Goal: Communication & Community: Answer question/provide support

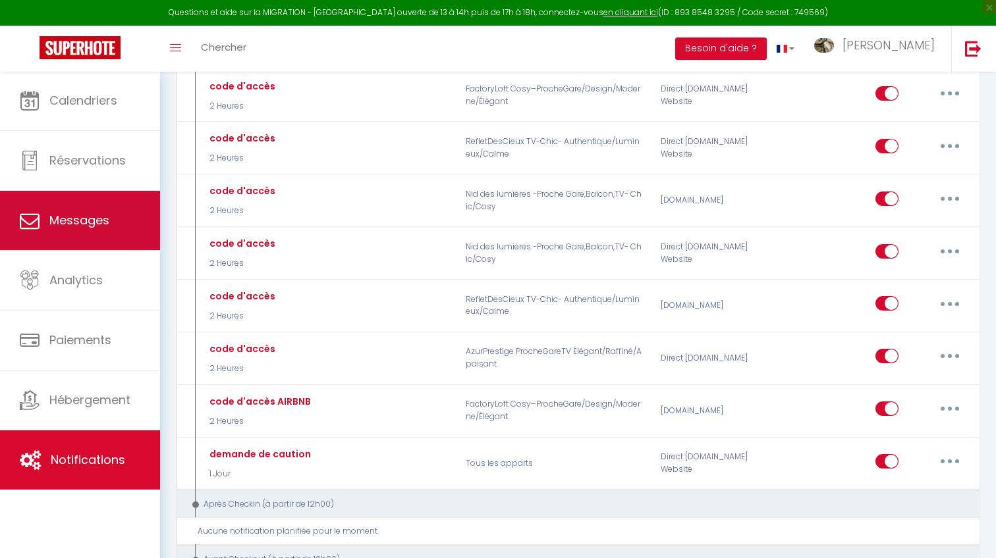
click at [70, 232] on link "Messages" at bounding box center [80, 220] width 160 height 59
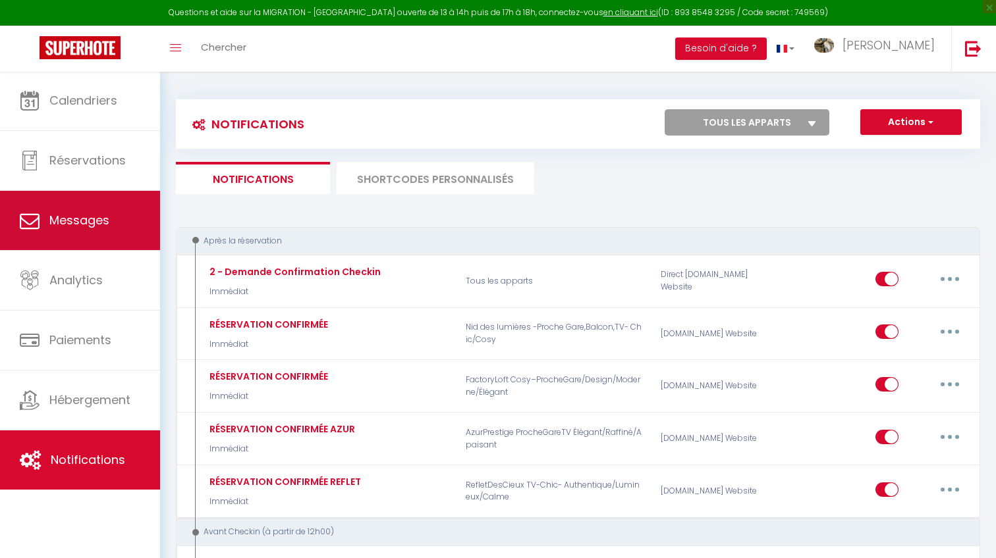
select select "message"
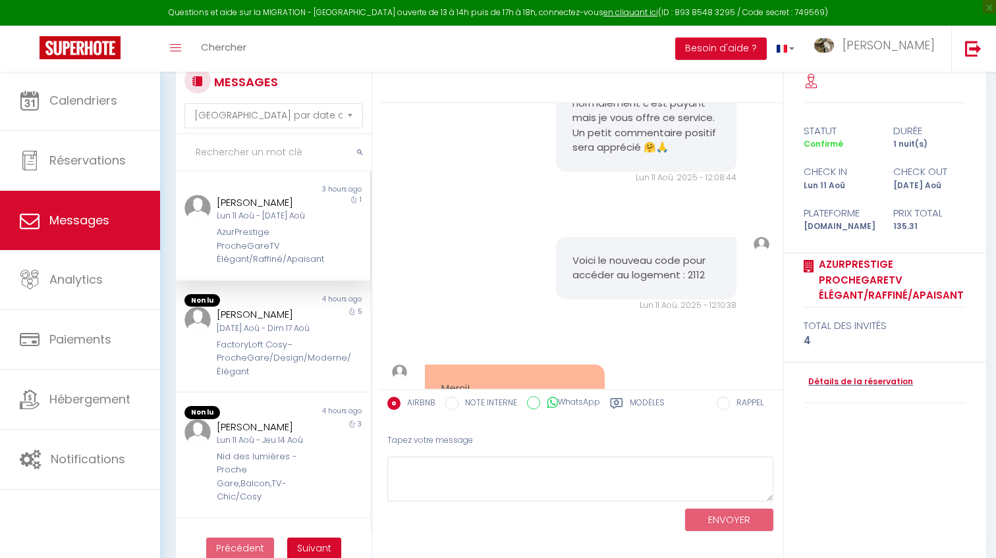
scroll to position [33, 0]
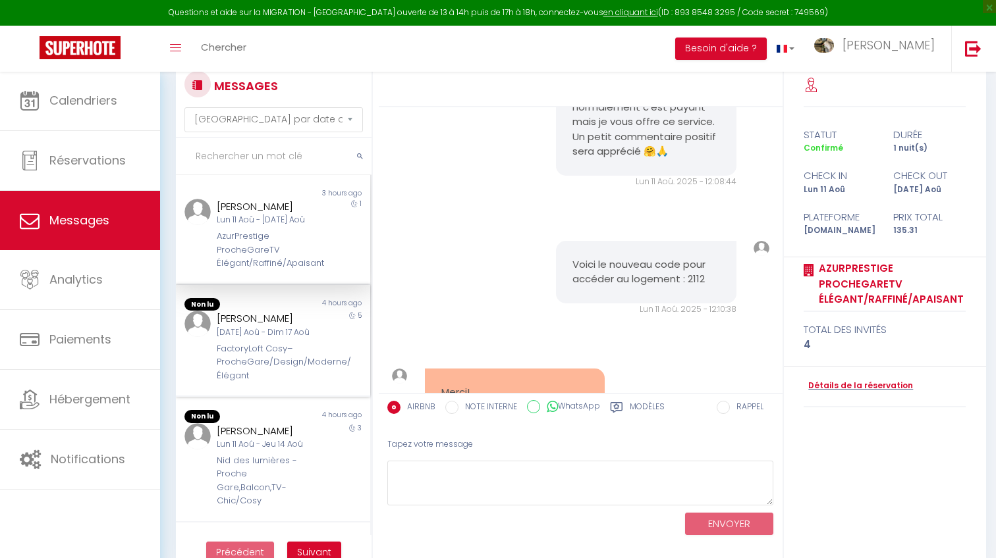
click at [250, 323] on div "[PERSON_NAME]" at bounding box center [265, 319] width 96 height 16
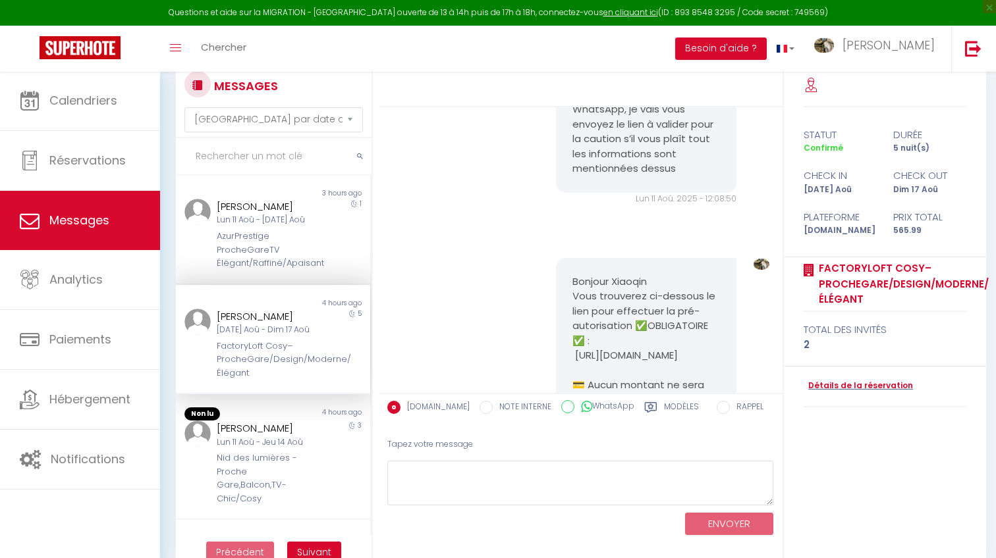
scroll to position [3507, 0]
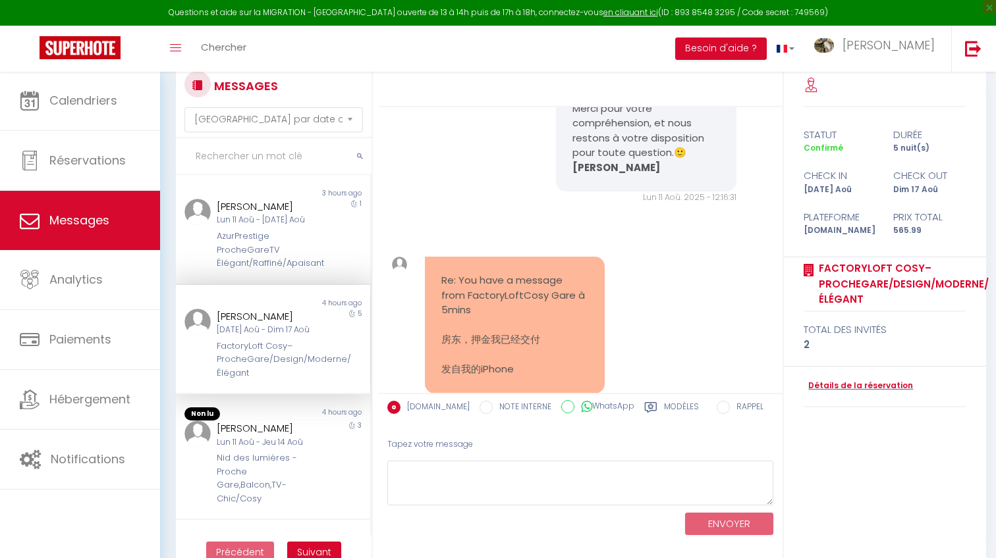
drag, startPoint x: 525, startPoint y: 321, endPoint x: 445, endPoint y: 279, distance: 90.1
click at [445, 279] on pre "Re: You have a message from FactoryLoftCosy Gare à 5mins 房东，押金我已经交付 发自我的iPhone" at bounding box center [514, 325] width 147 height 104
click at [445, 283] on pre "Re: You have a message from FactoryLoftCosy Gare à 5mins 房东，押金我已经交付 发自我的iPhone" at bounding box center [514, 325] width 147 height 104
drag, startPoint x: 445, startPoint y: 283, endPoint x: 518, endPoint y: 329, distance: 85.9
click at [520, 327] on div "Re: You have a message from FactoryLoftCosy Gare à 5mins 房东，押金我已经交付 发自我的iPhone" at bounding box center [515, 325] width 180 height 137
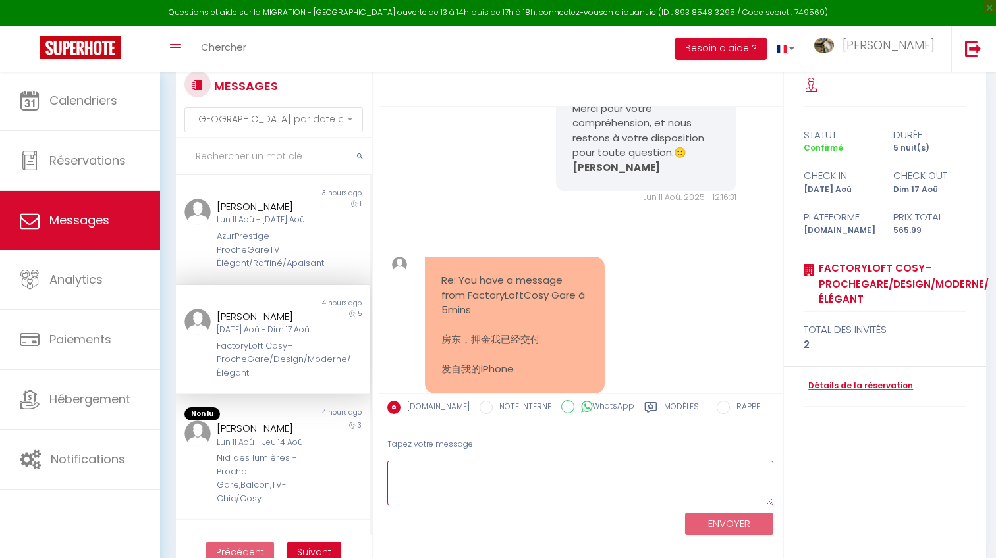
click at [468, 464] on textarea at bounding box center [580, 483] width 387 height 45
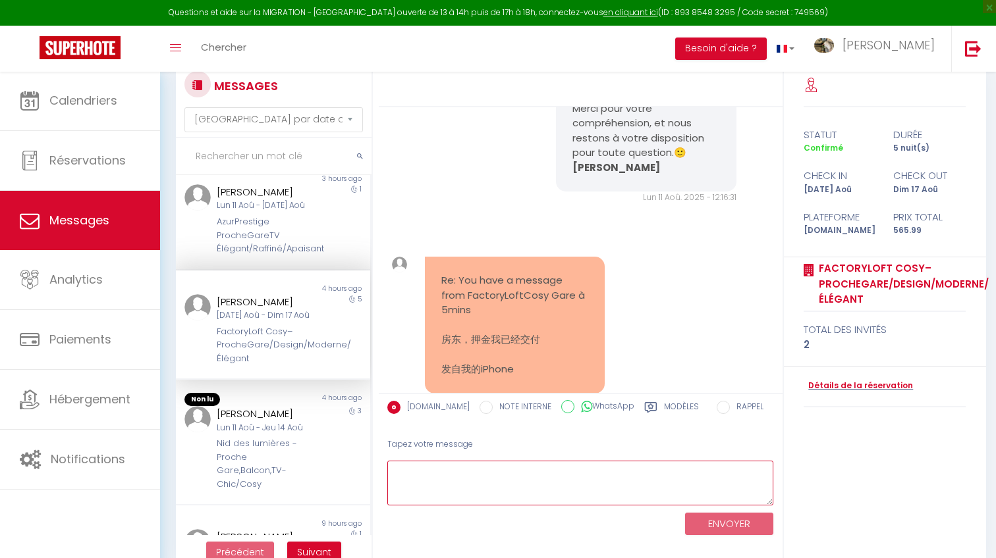
scroll to position [17, 0]
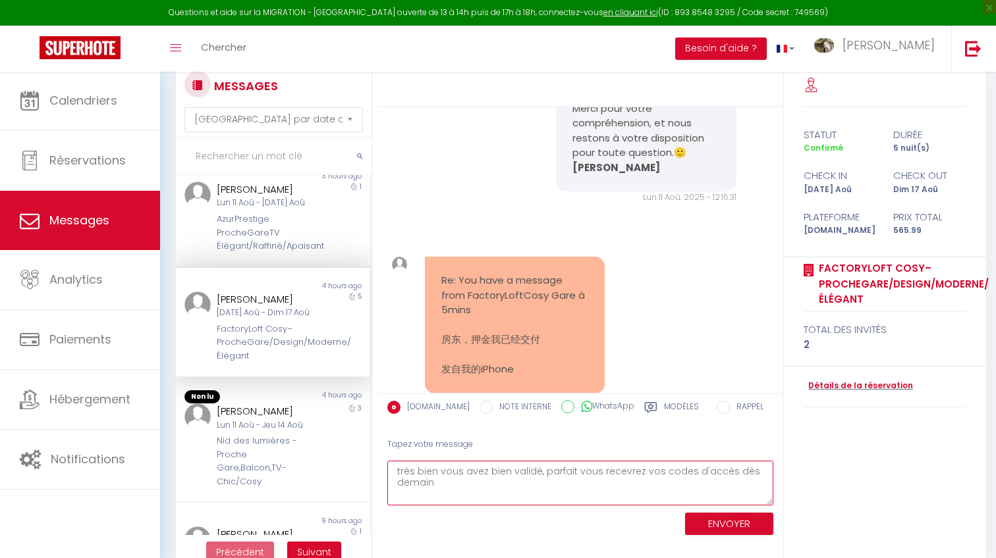
type textarea "très bien vous avez bien validé, parfait vous recevrez vos codes d'accès dès de…"
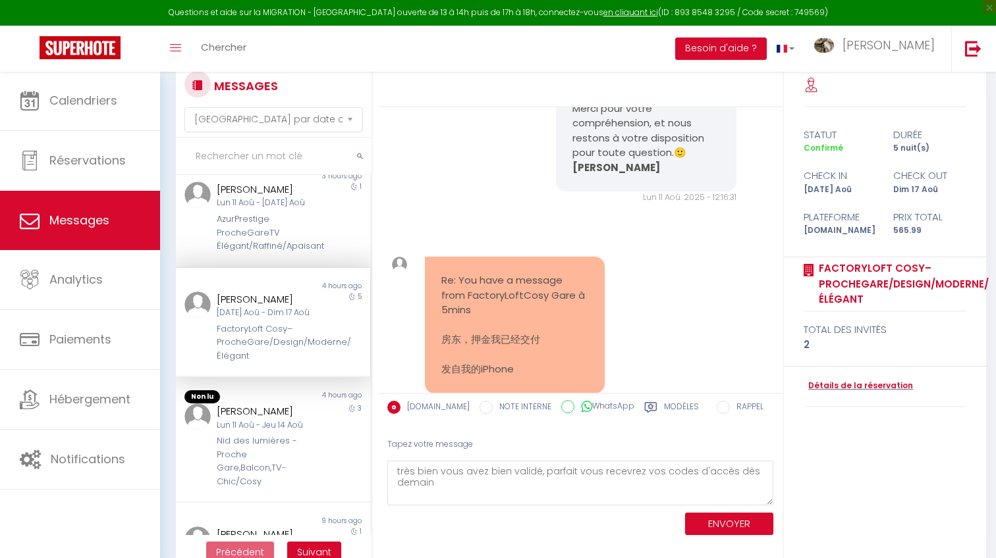
click at [720, 518] on button "ENVOYER" at bounding box center [729, 524] width 88 height 23
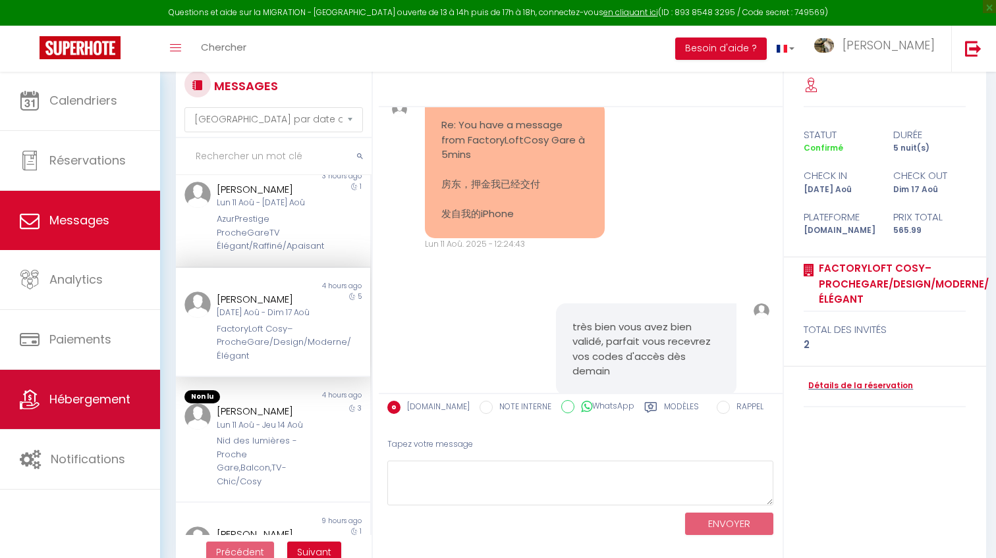
click at [67, 395] on span "Hébergement" at bounding box center [89, 399] width 81 height 16
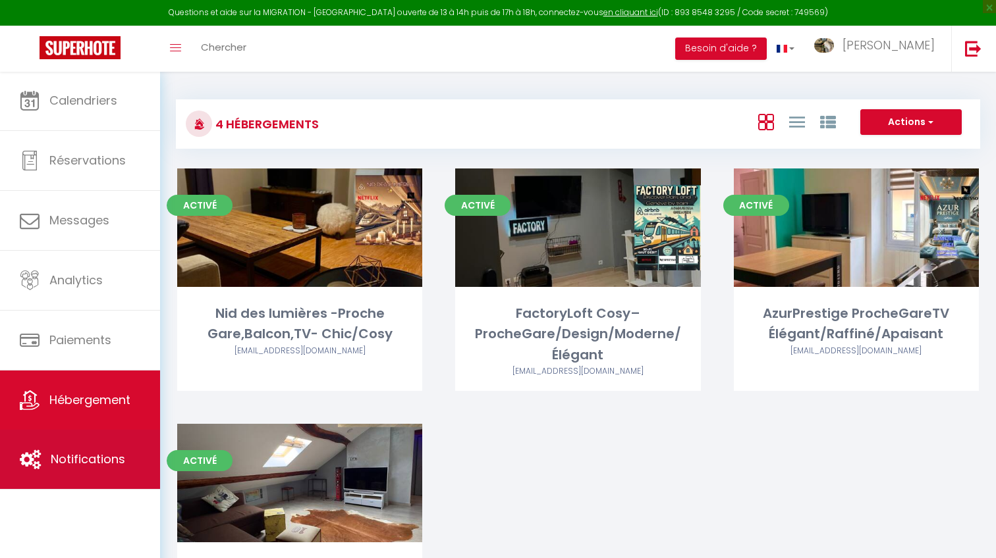
click at [41, 444] on link "Notifications" at bounding box center [80, 459] width 160 height 59
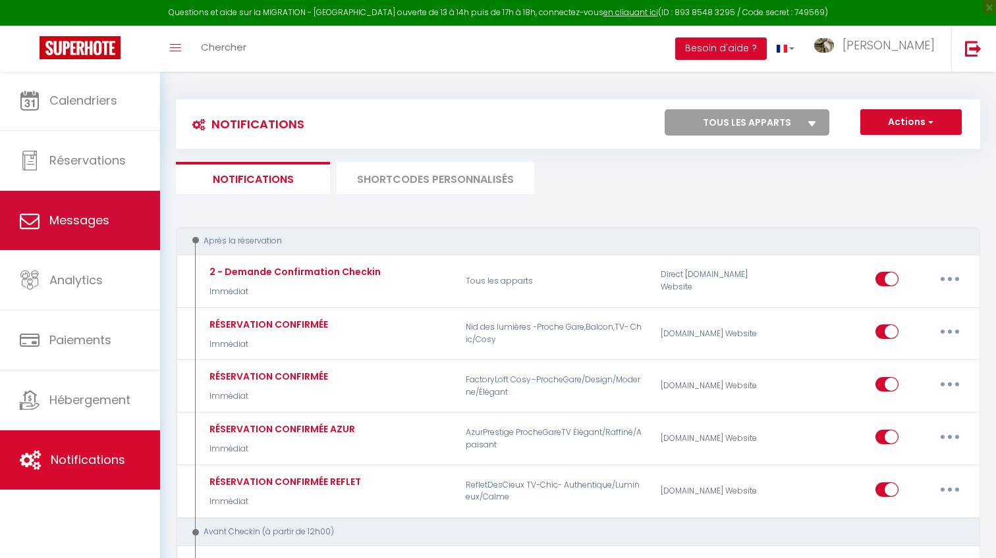
click at [95, 211] on link "Messages" at bounding box center [80, 220] width 160 height 59
select select "message"
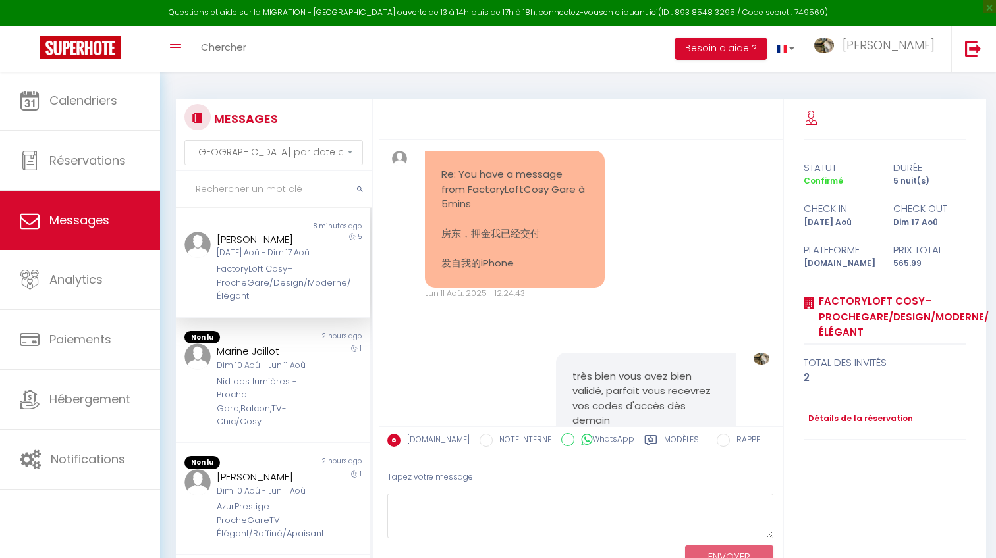
scroll to position [3607, 0]
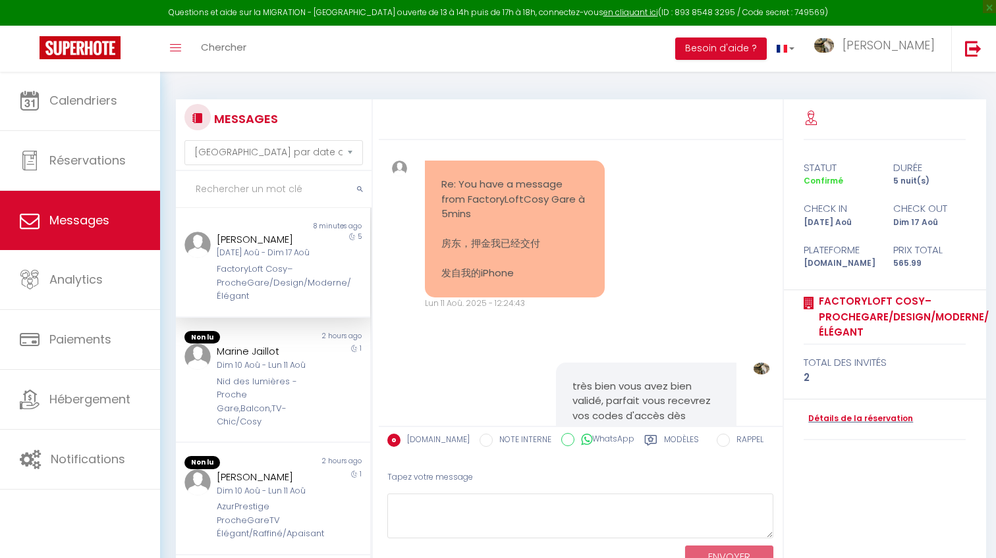
drag, startPoint x: 434, startPoint y: 157, endPoint x: 521, endPoint y: 232, distance: 114.4
click at [522, 232] on div "Re: You have a message from FactoryLoftCosy Gare à 5mins 房东，押金我已经交付 发自我的iPhone" at bounding box center [515, 229] width 180 height 137
drag, startPoint x: 521, startPoint y: 245, endPoint x: 458, endPoint y: 186, distance: 86.7
click at [458, 186] on pre "Re: You have a message from FactoryLoftCosy Gare à 5mins 房东，押金我已经交付 发自我的iPhone" at bounding box center [514, 229] width 147 height 104
click at [448, 177] on pre "Re: You have a message from FactoryLoftCosy Gare à 5mins 房东，押金我已经交付 发自我的iPhone" at bounding box center [514, 229] width 147 height 104
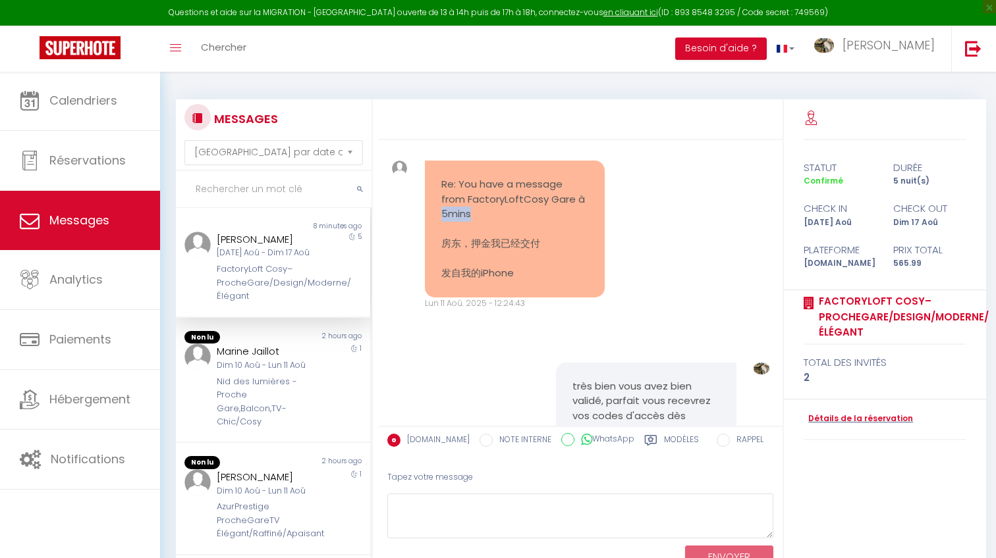
click at [448, 177] on pre "Re: You have a message from FactoryLoftCosy Gare à 5mins 房东，押金我已经交付 发自我的iPhone" at bounding box center [514, 229] width 147 height 104
click at [448, 209] on pre "Re: You have a message from FactoryLoftCosy Gare à 5mins 房东，押金我已经交付 发自我的iPhone" at bounding box center [514, 229] width 147 height 104
click at [448, 230] on pre "Re: You have a message from FactoryLoftCosy Gare à 5mins 房东，押金我已经交付 发自我的iPhone" at bounding box center [514, 229] width 147 height 104
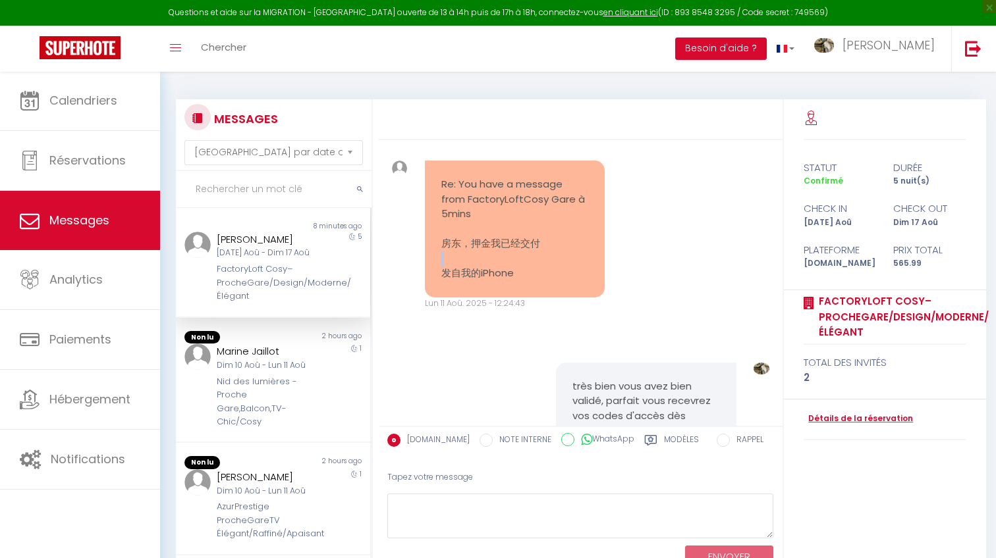
click at [448, 230] on pre "Re: You have a message from FactoryLoftCosy Gare à 5mins 房东，押金我已经交付 发自我的iPhone" at bounding box center [514, 229] width 147 height 104
click at [448, 222] on pre "Re: You have a message from FactoryLoftCosy Gare à 5mins 房东，押金我已经交付 发自我的iPhone" at bounding box center [514, 229] width 147 height 104
drag, startPoint x: 448, startPoint y: 222, endPoint x: 454, endPoint y: 273, distance: 51.1
click at [455, 273] on div "Re: You have a message from FactoryLoftCosy Gare à 5mins 房东，押金我已经交付 发自我的iPhone" at bounding box center [515, 229] width 180 height 137
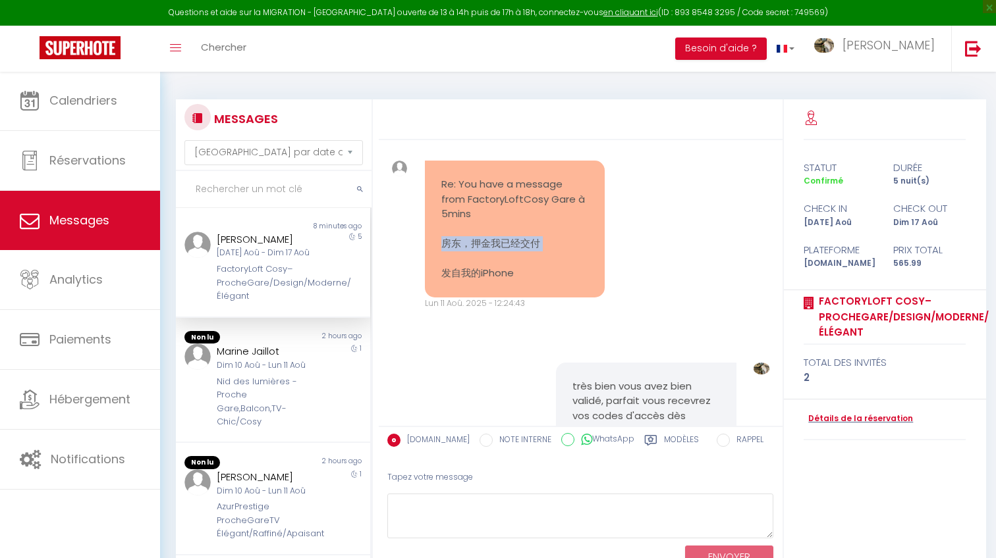
copy pre "房东，押金我已经交付"
click at [462, 247] on pre "Re: You have a message from FactoryLoftCosy Gare à 5mins 房东，押金我已经交付 发自我的iPhone" at bounding box center [514, 229] width 147 height 104
click at [462, 250] on pre "Re: You have a message from FactoryLoftCosy Gare à 5mins 房东，押金我已经交付 发自我的iPhone" at bounding box center [514, 229] width 147 height 104
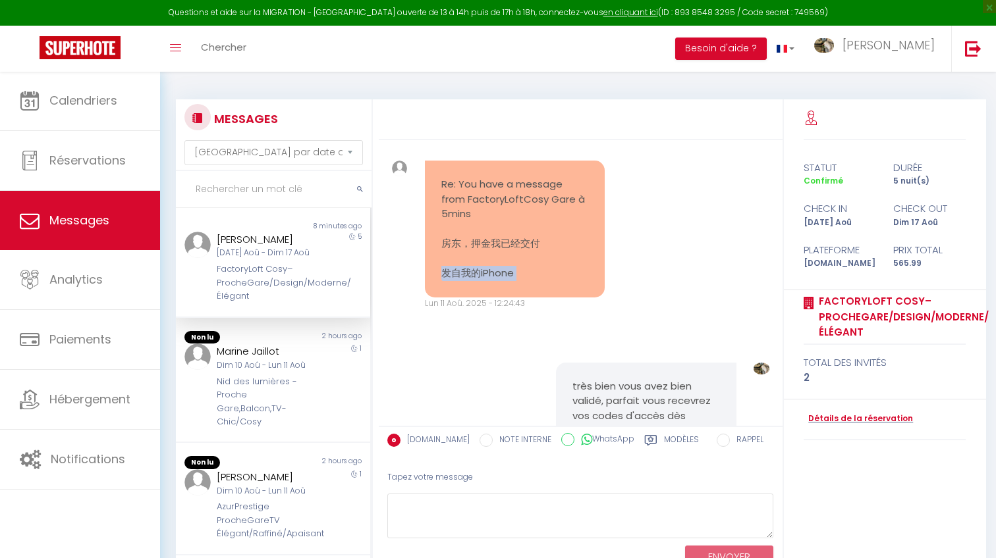
click at [462, 250] on pre "Re: You have a message from FactoryLoftCosy Gare à 5mins 房东，押金我已经交付 发自我的iPhone" at bounding box center [514, 229] width 147 height 104
copy div "发自我的iPhone"
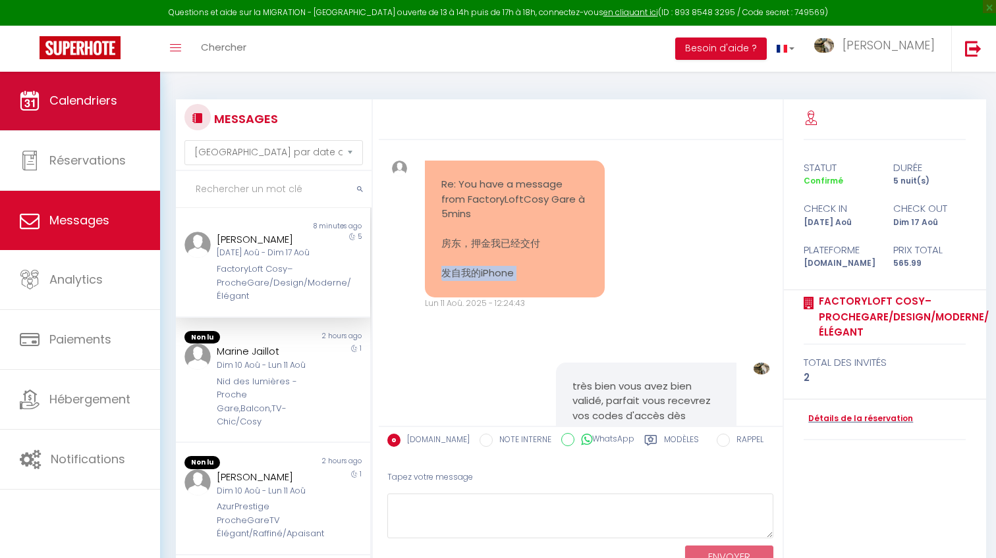
click at [104, 88] on link "Calendriers" at bounding box center [80, 100] width 160 height 59
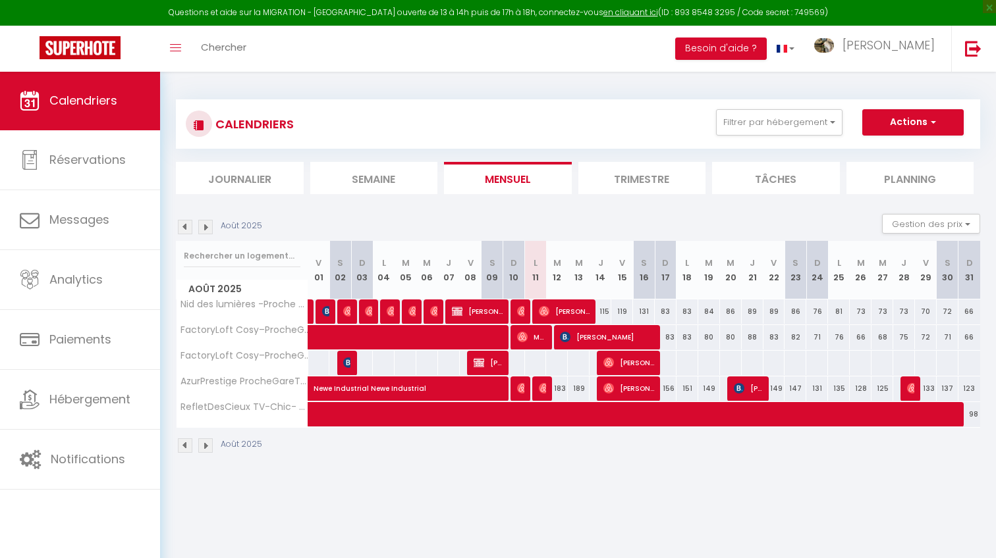
click at [647, 362] on span "[PERSON_NAME]" at bounding box center [628, 362] width 51 height 25
select select "OK"
select select "0"
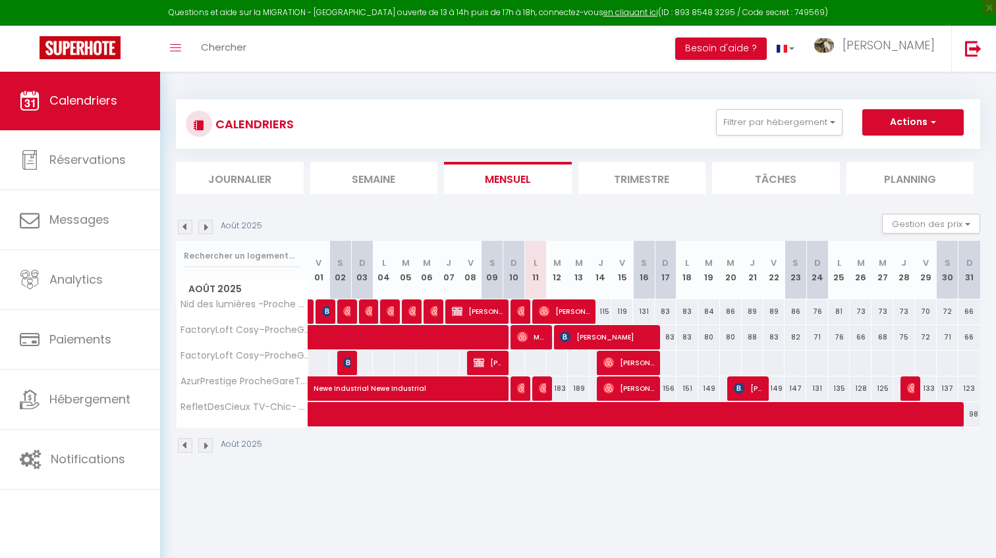
select select "1"
select select
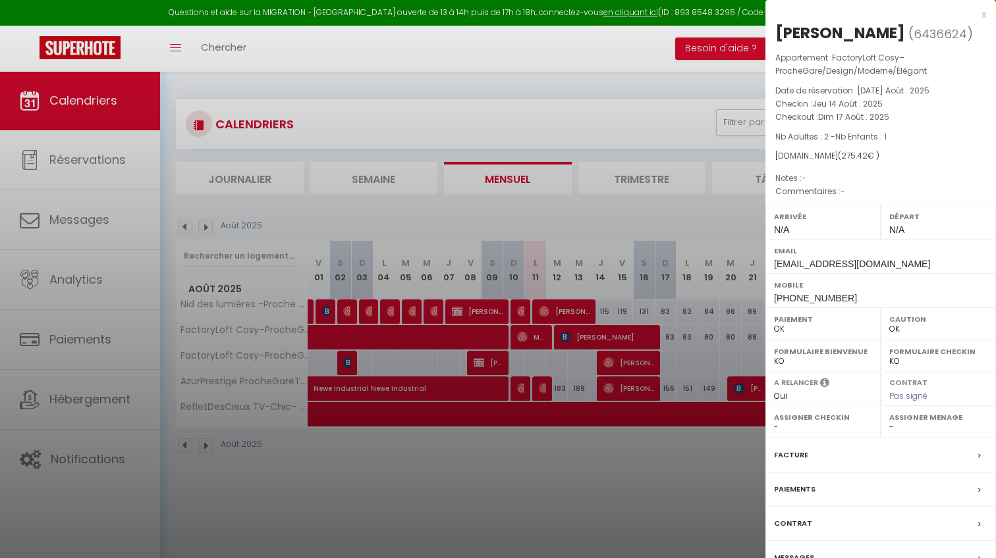
click at [647, 362] on div at bounding box center [498, 279] width 996 height 558
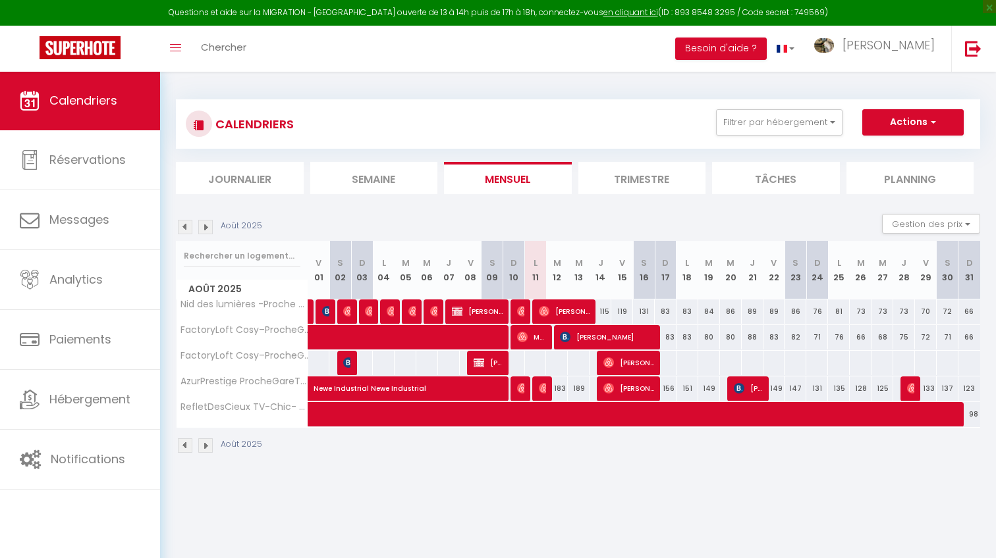
click at [638, 360] on span "[PERSON_NAME]" at bounding box center [628, 362] width 51 height 25
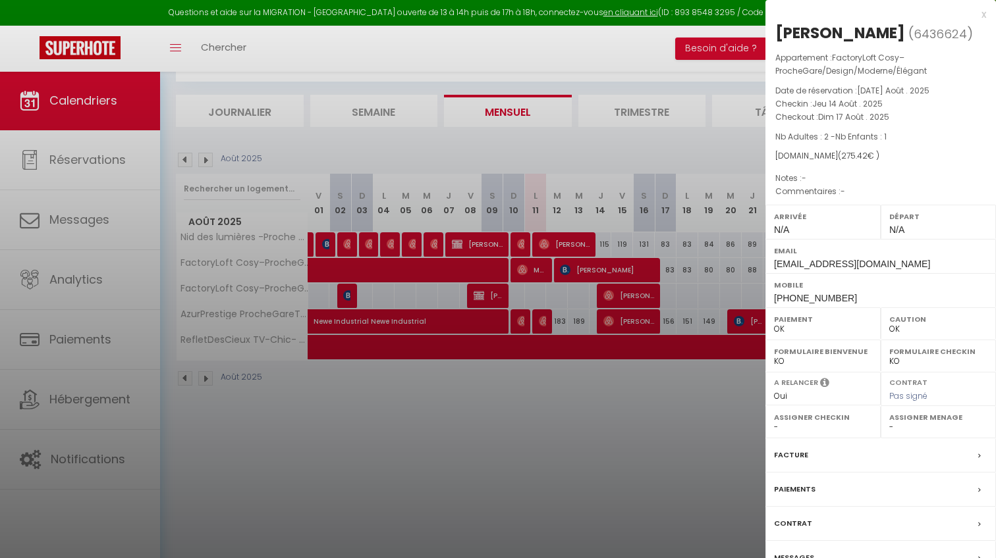
scroll to position [71, 0]
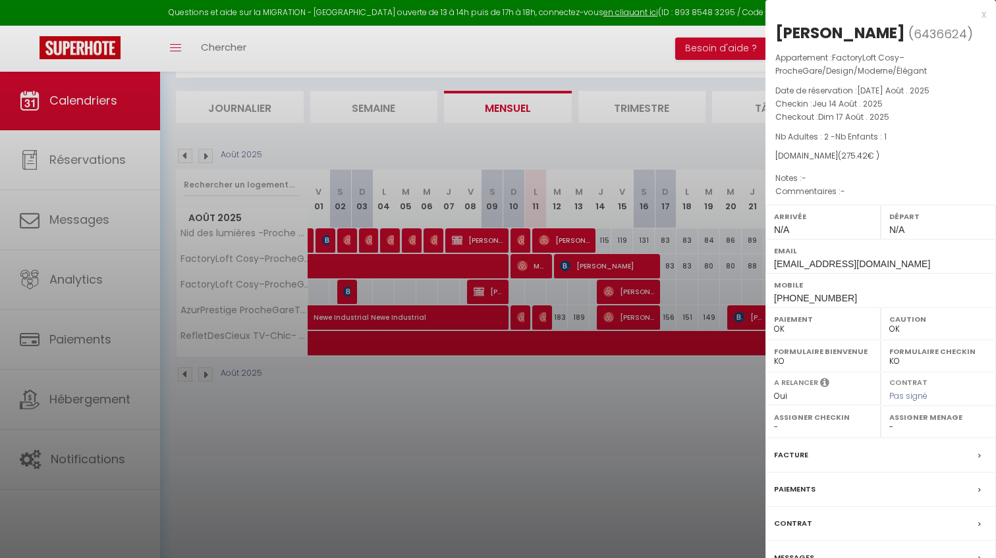
click at [817, 412] on label "Assigner Checkin" at bounding box center [823, 417] width 98 height 13
click at [695, 315] on div at bounding box center [498, 279] width 996 height 558
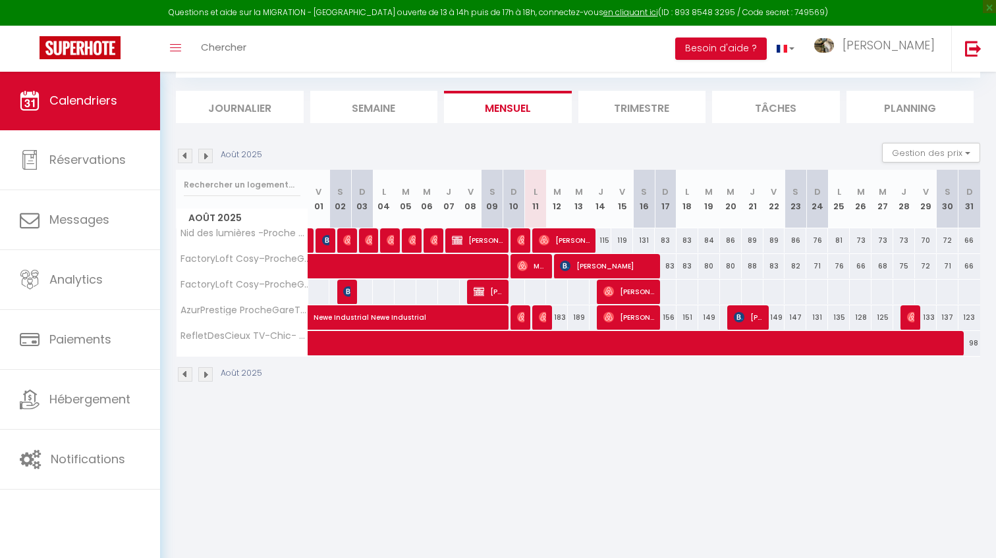
click at [605, 254] on span "[PERSON_NAME]" at bounding box center [607, 266] width 94 height 25
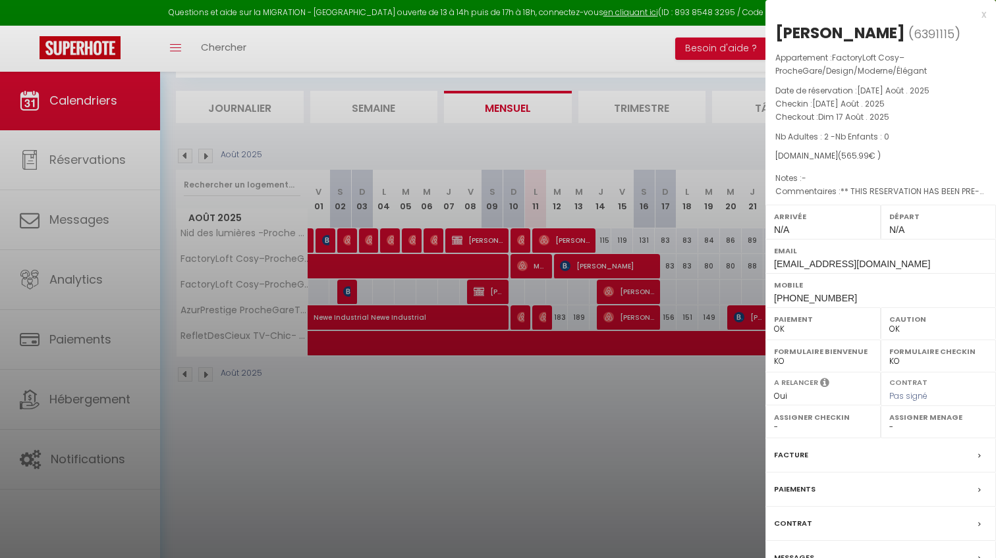
click at [682, 442] on div at bounding box center [498, 279] width 996 height 558
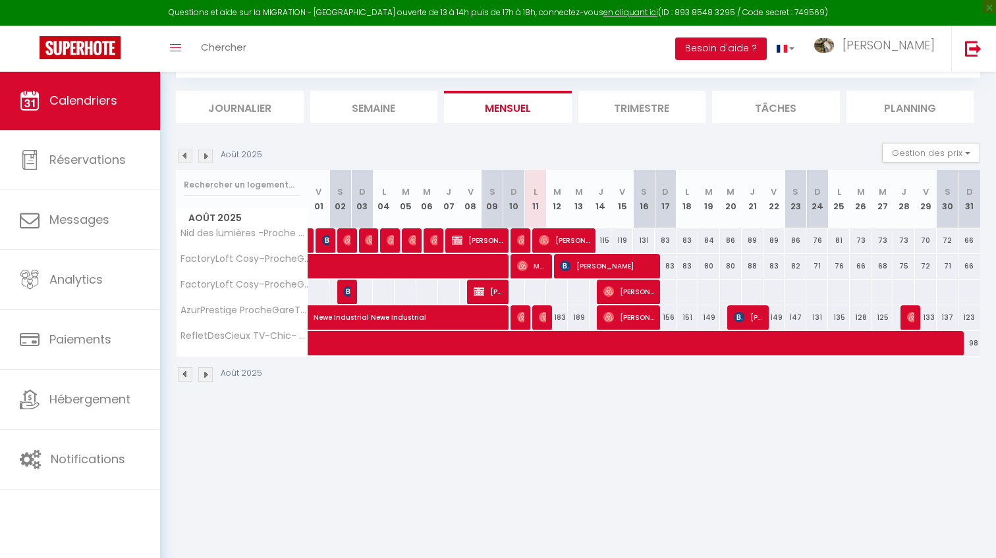
click at [622, 290] on span "[PERSON_NAME]" at bounding box center [628, 291] width 51 height 25
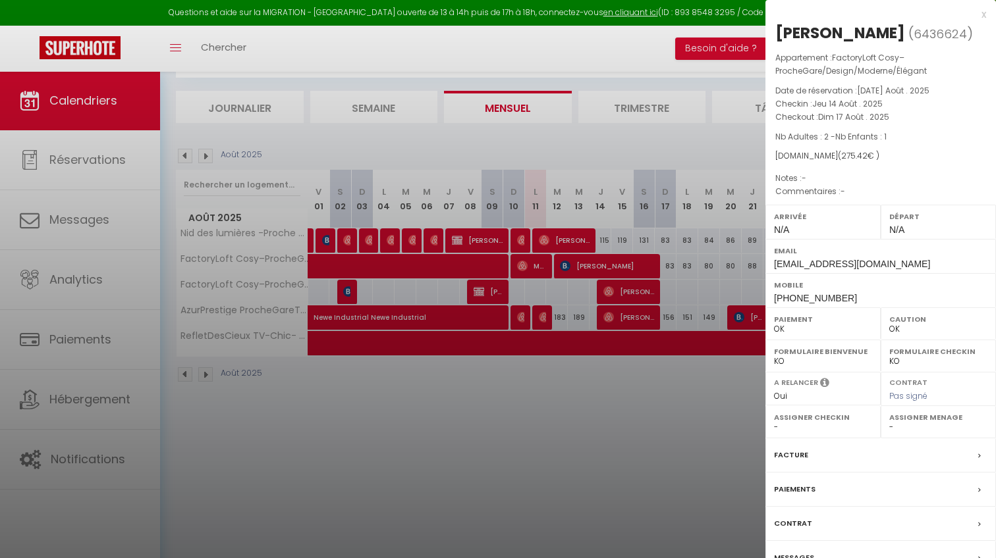
click at [385, 489] on div at bounding box center [498, 279] width 996 height 558
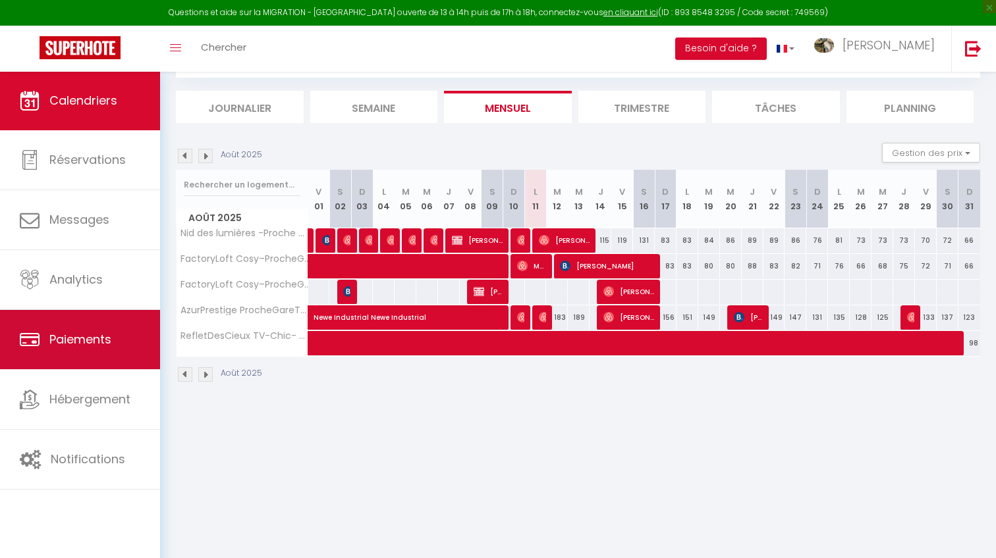
click at [116, 332] on link "Paiements" at bounding box center [80, 339] width 160 height 59
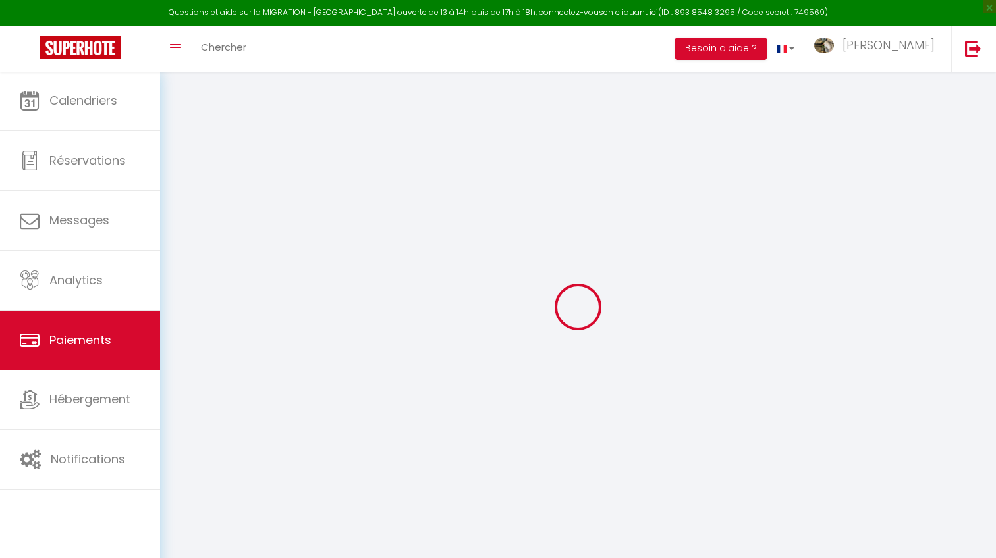
select select "2"
select select "0"
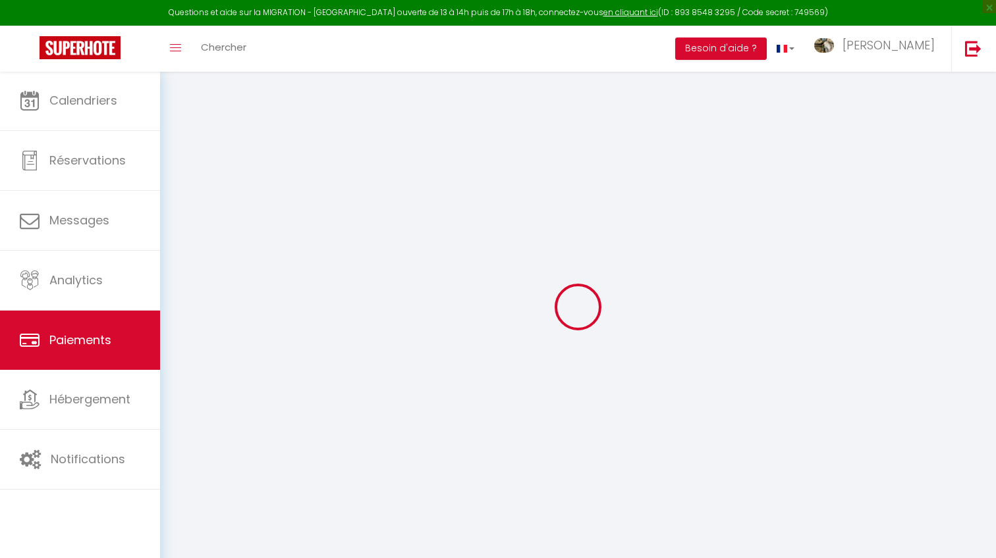
select select "0"
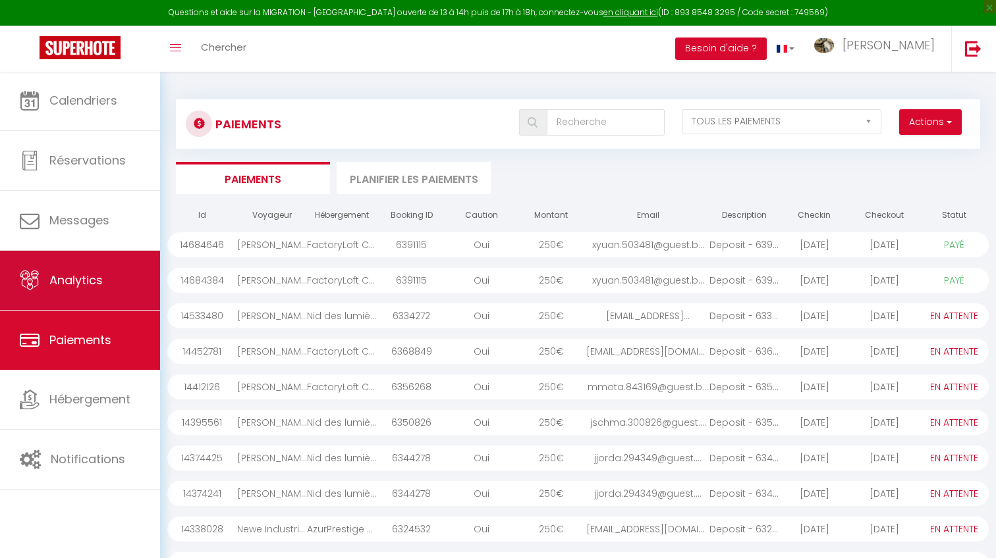
click at [80, 290] on link "Analytics" at bounding box center [80, 280] width 160 height 59
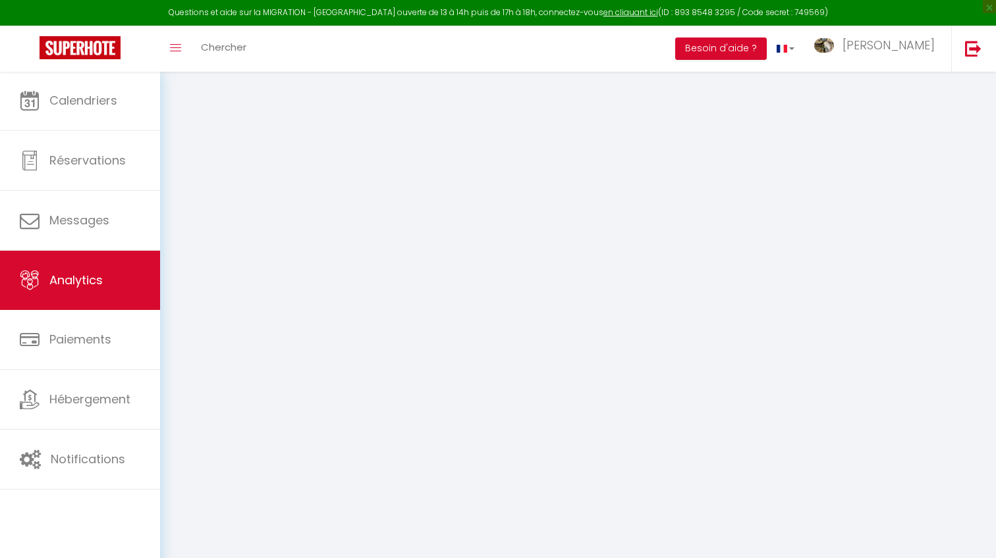
select select "2025"
select select "8"
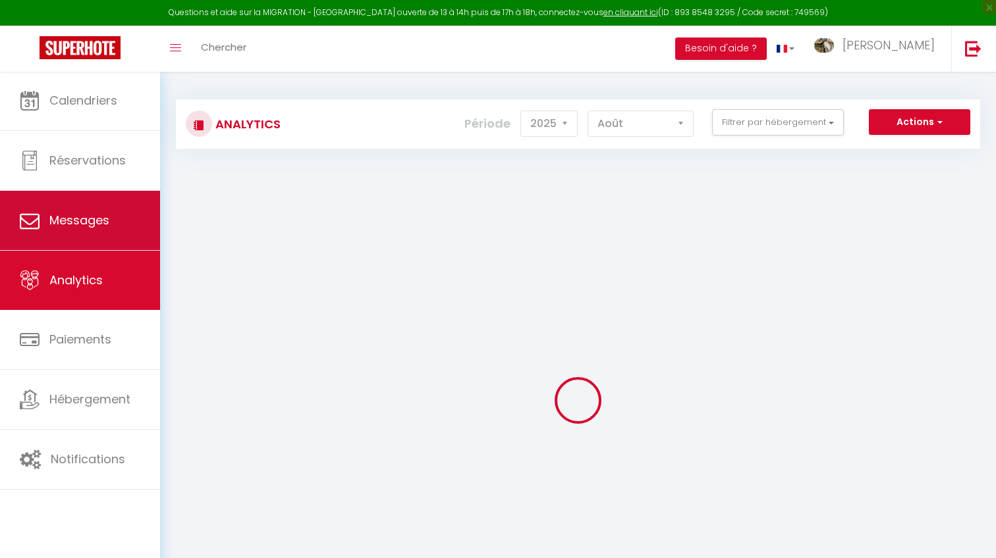
click at [110, 237] on link "Messages" at bounding box center [80, 220] width 160 height 59
select select "message"
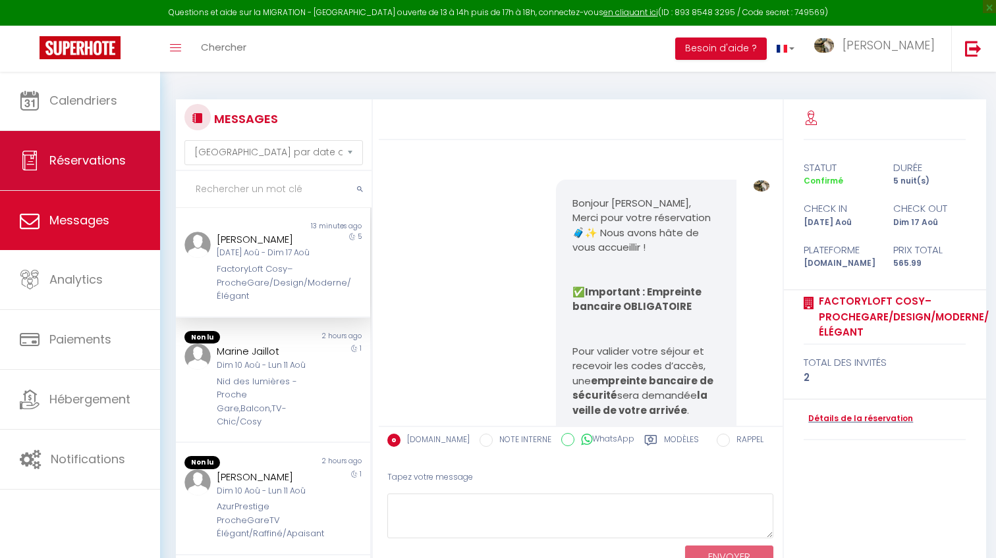
scroll to position [3663, 0]
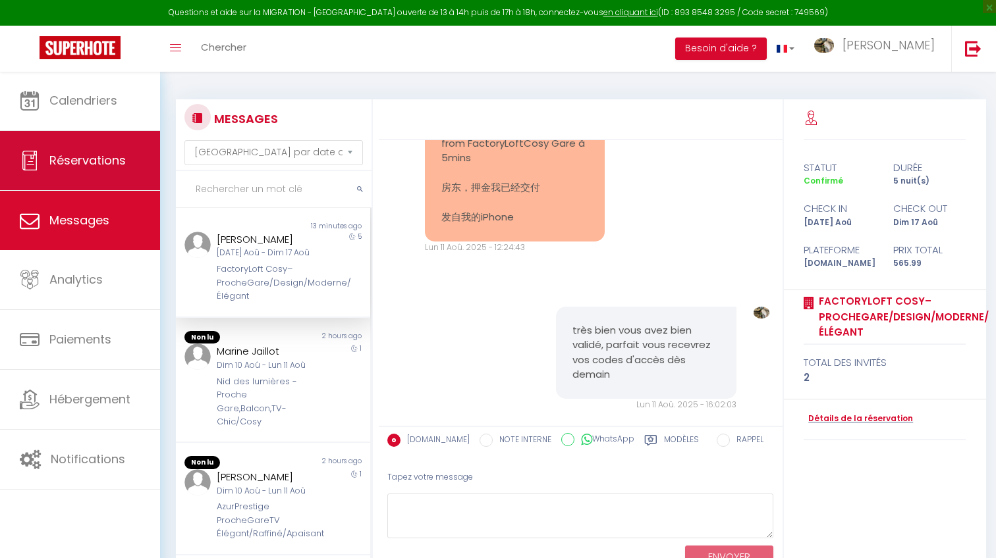
click at [135, 149] on link "Réservations" at bounding box center [80, 160] width 160 height 59
select select "not_cancelled"
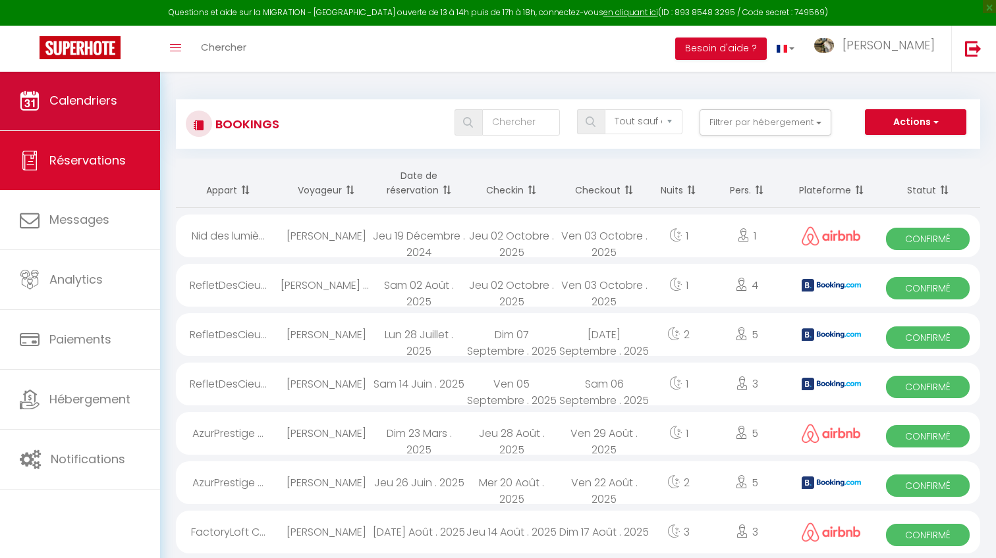
click at [135, 124] on link "Calendriers" at bounding box center [80, 100] width 160 height 59
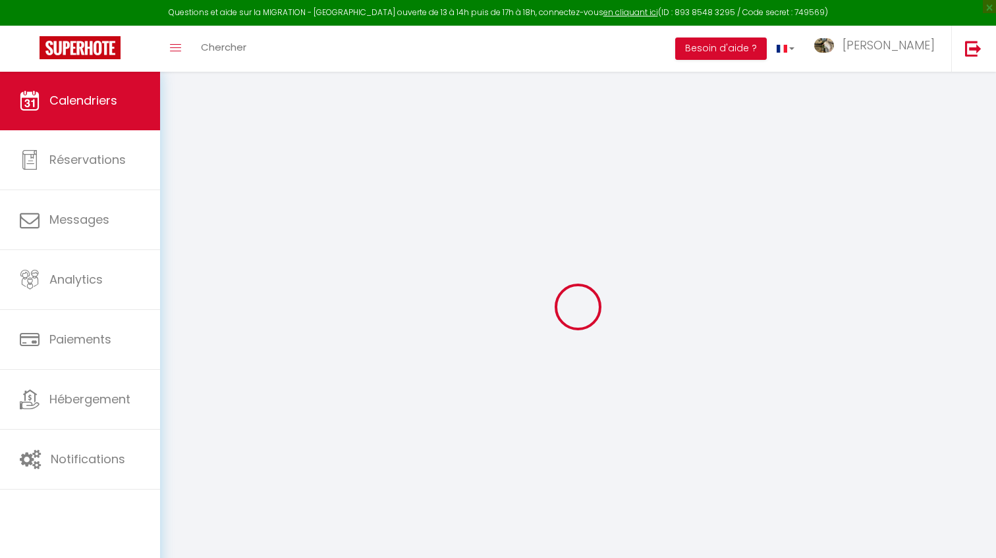
select select
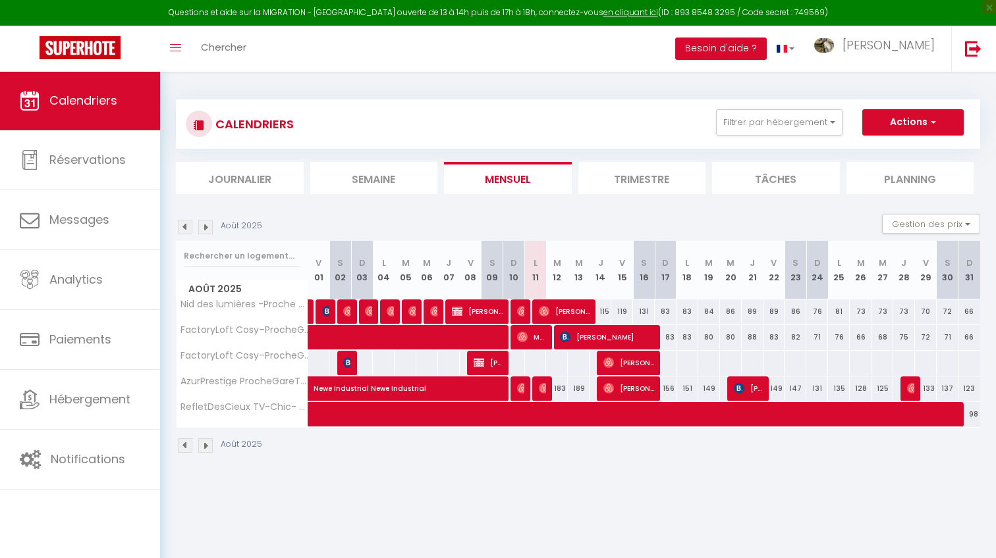
click at [577, 335] on span "[PERSON_NAME]" at bounding box center [607, 337] width 94 height 25
select select "OK"
select select "0"
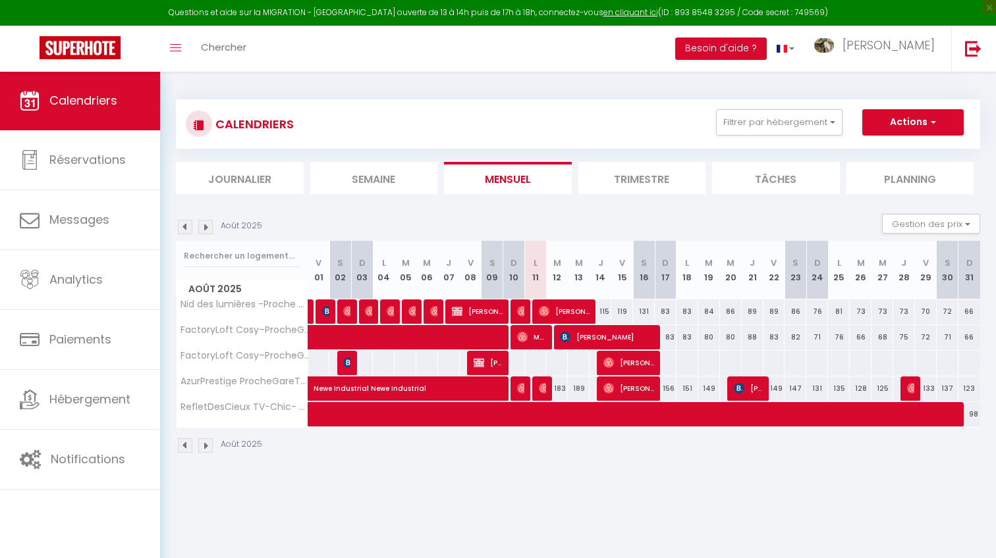
select select "1"
select select
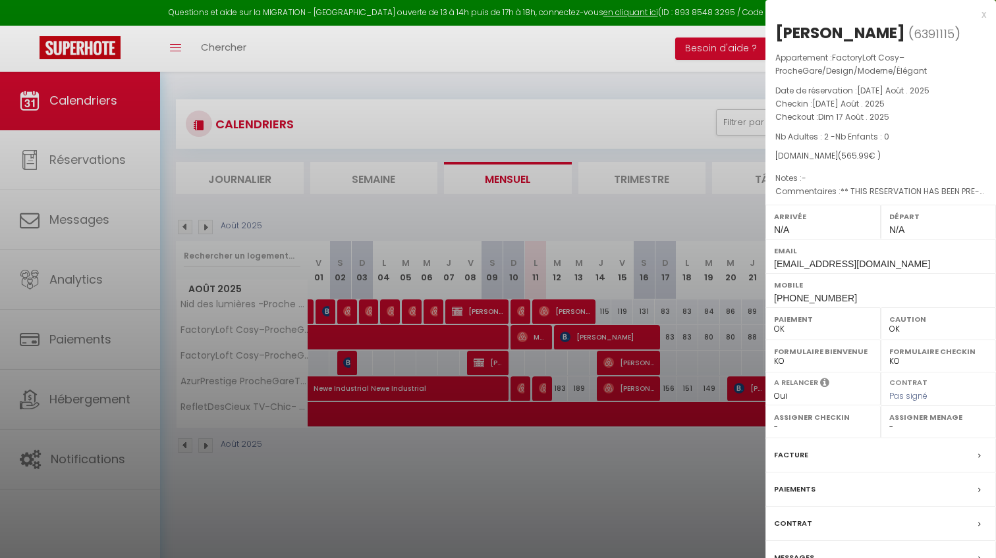
click at [865, 41] on div "[PERSON_NAME]" at bounding box center [840, 32] width 130 height 21
drag, startPoint x: 865, startPoint y: 41, endPoint x: 797, endPoint y: 38, distance: 67.3
click at [797, 38] on div "[PERSON_NAME]" at bounding box center [840, 32] width 130 height 21
drag, startPoint x: 797, startPoint y: 38, endPoint x: 869, endPoint y: 38, distance: 71.8
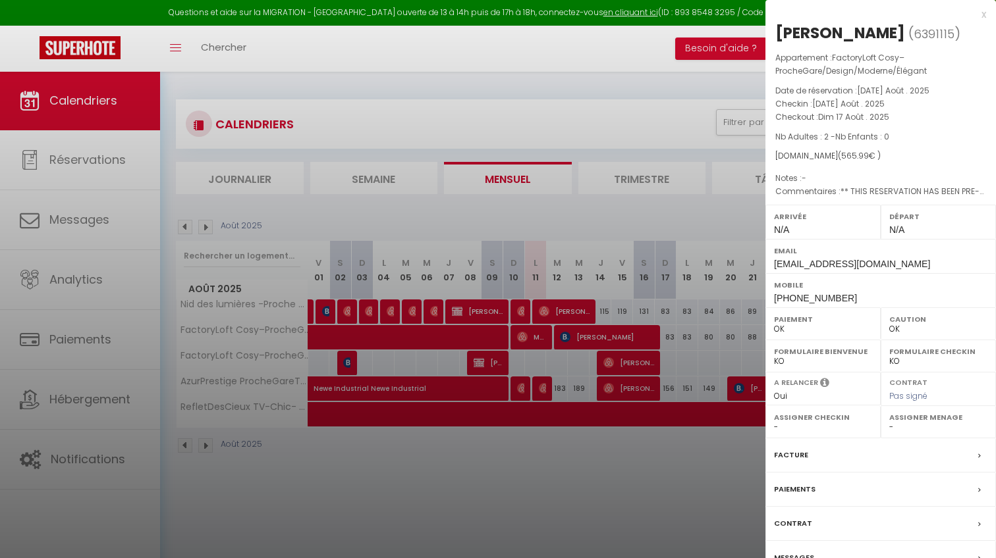
click at [869, 38] on div "[PERSON_NAME]" at bounding box center [840, 32] width 130 height 21
click at [869, 30] on div "[PERSON_NAME]" at bounding box center [840, 32] width 130 height 21
drag, startPoint x: 869, startPoint y: 30, endPoint x: 809, endPoint y: 28, distance: 60.6
click at [809, 28] on div "[PERSON_NAME]" at bounding box center [840, 32] width 130 height 21
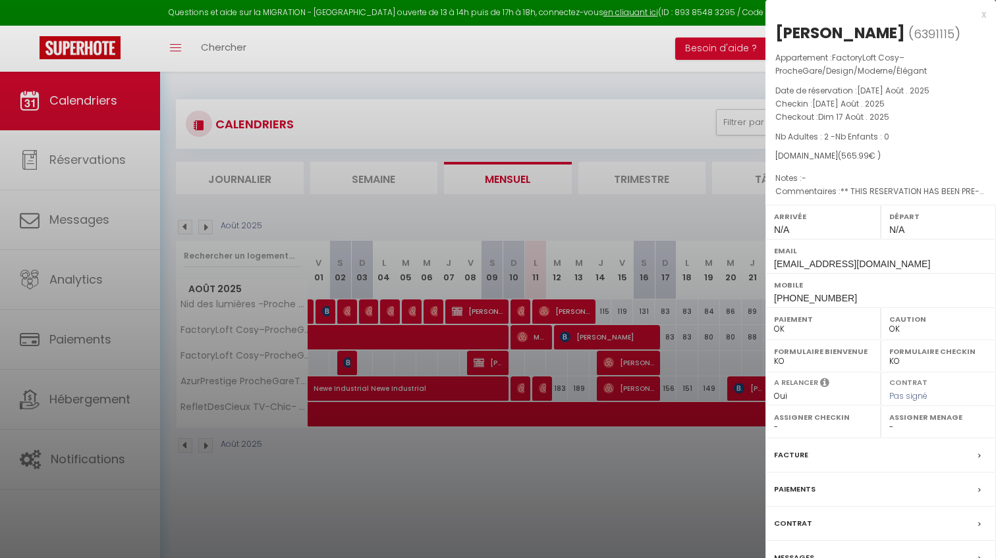
copy div "[PERSON_NAME] ( 6391115 )"
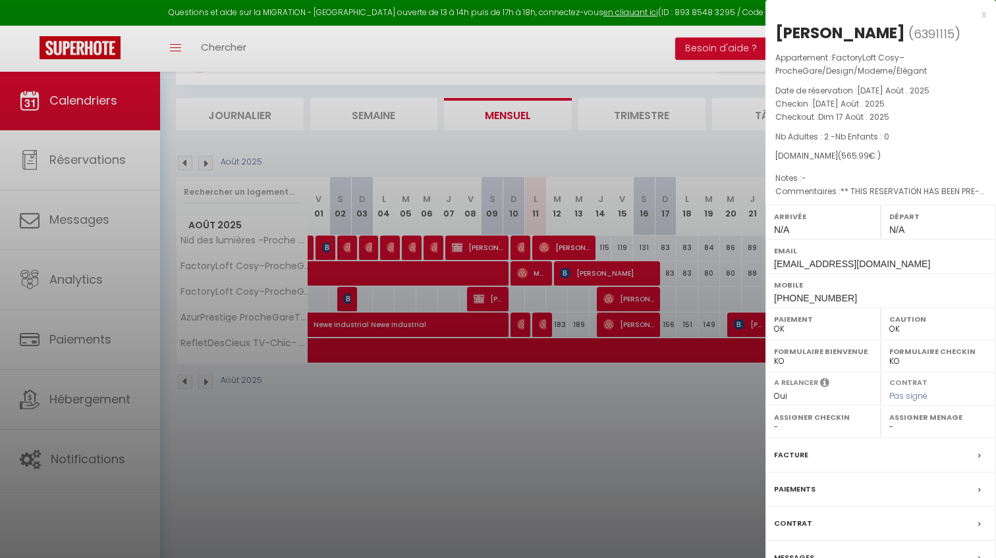
click at [857, 128] on div "Appartement : FactoryLoft Cosy–ProcheGare/Design/Moderne/Élégant Date de réserv…" at bounding box center [880, 125] width 230 height 148
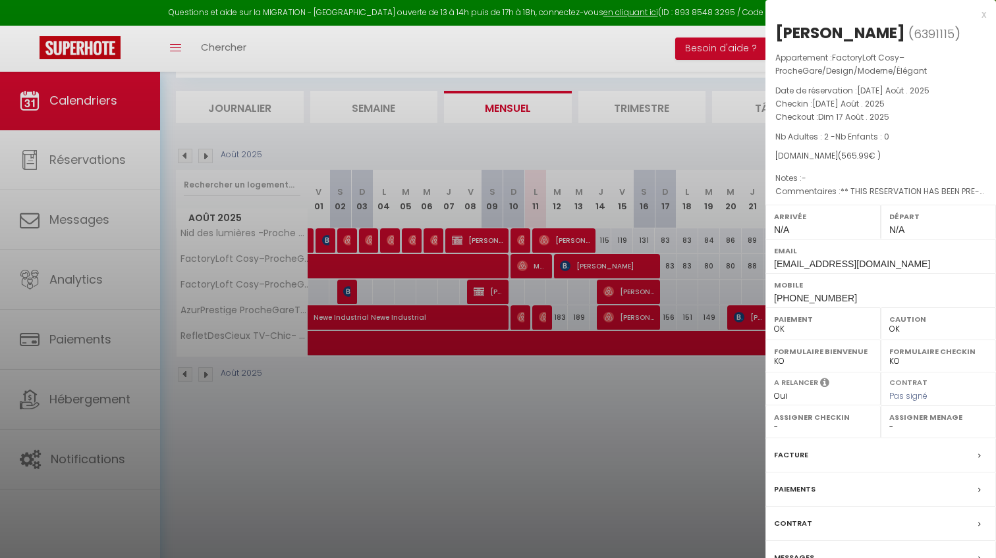
click at [846, 292] on div "Mobile [PHONE_NUMBER]" at bounding box center [880, 290] width 230 height 34
drag, startPoint x: 846, startPoint y: 292, endPoint x: 781, endPoint y: 295, distance: 65.2
click at [781, 295] on div "Mobile [PHONE_NUMBER]" at bounding box center [880, 290] width 230 height 34
click at [781, 295] on span "[PHONE_NUMBER]" at bounding box center [815, 298] width 83 height 11
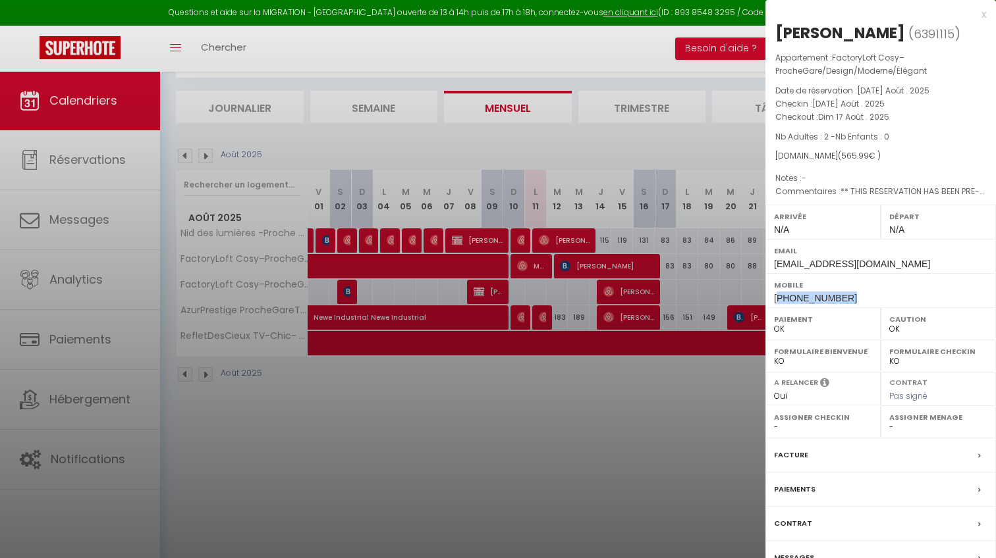
copy span "8615869556629"
